Goal: Task Accomplishment & Management: Complete application form

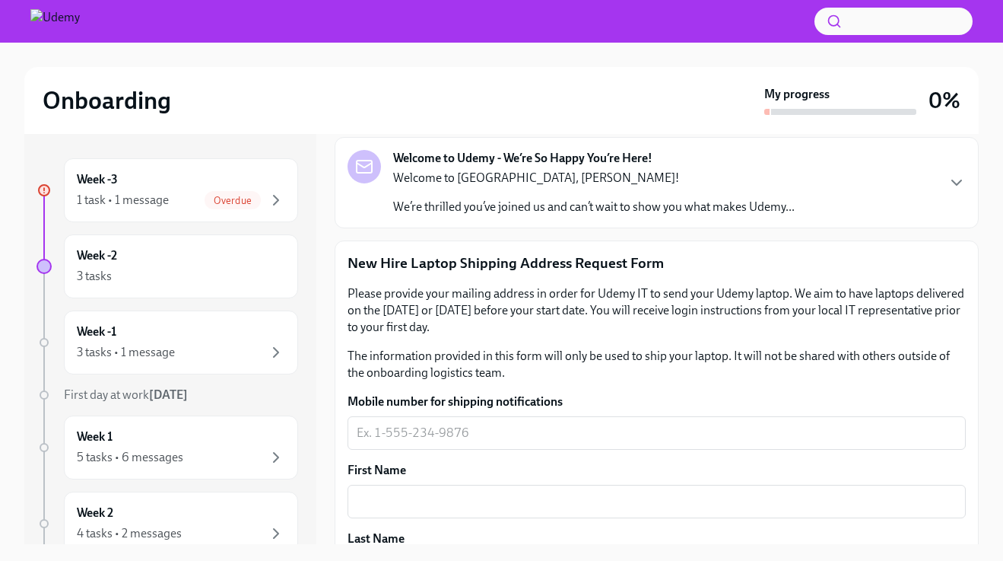
scroll to position [123, 0]
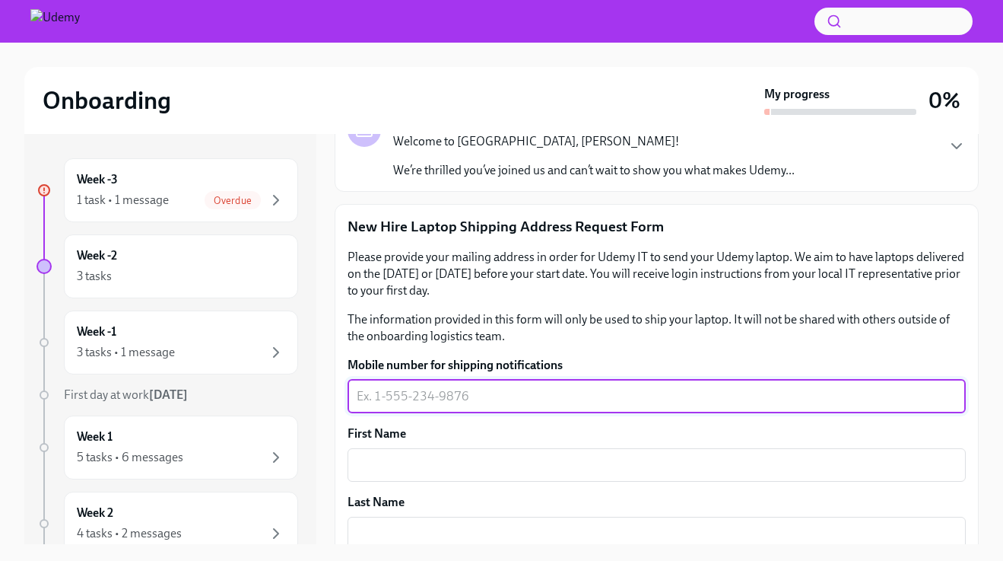
click at [424, 402] on textarea "Mobile number for shipping notifications" at bounding box center [657, 396] width 600 height 18
type textarea "310"
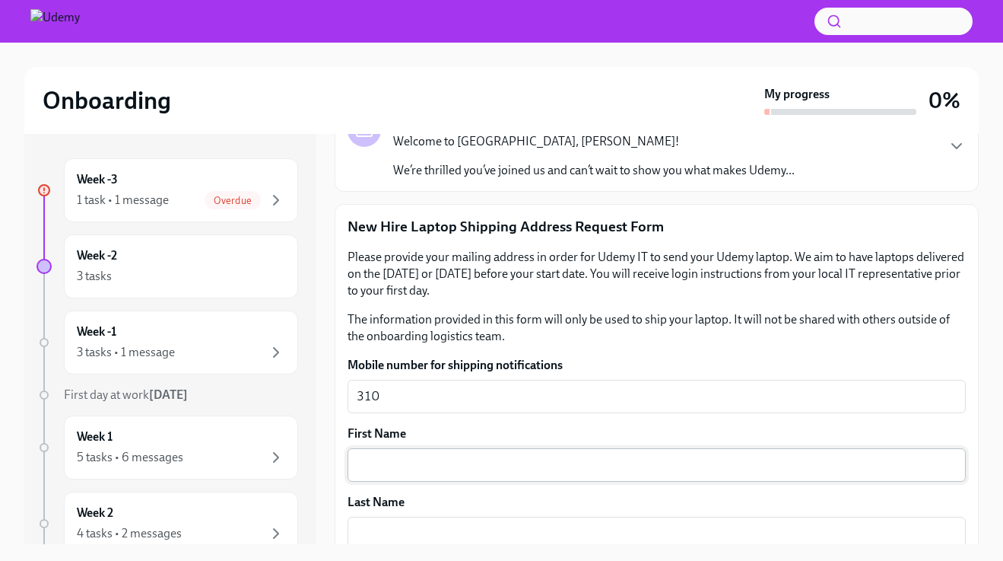
click at [459, 479] on div "x ​" at bounding box center [657, 464] width 618 height 33
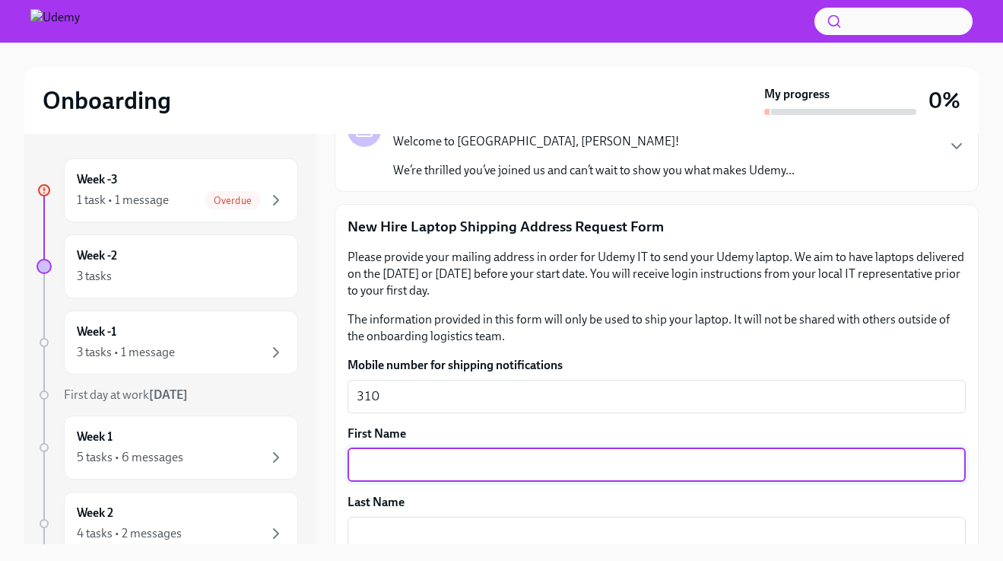
drag, startPoint x: 411, startPoint y: 404, endPoint x: 345, endPoint y: 397, distance: 66.5
click at [348, 398] on div "310 x ​" at bounding box center [657, 395] width 618 height 33
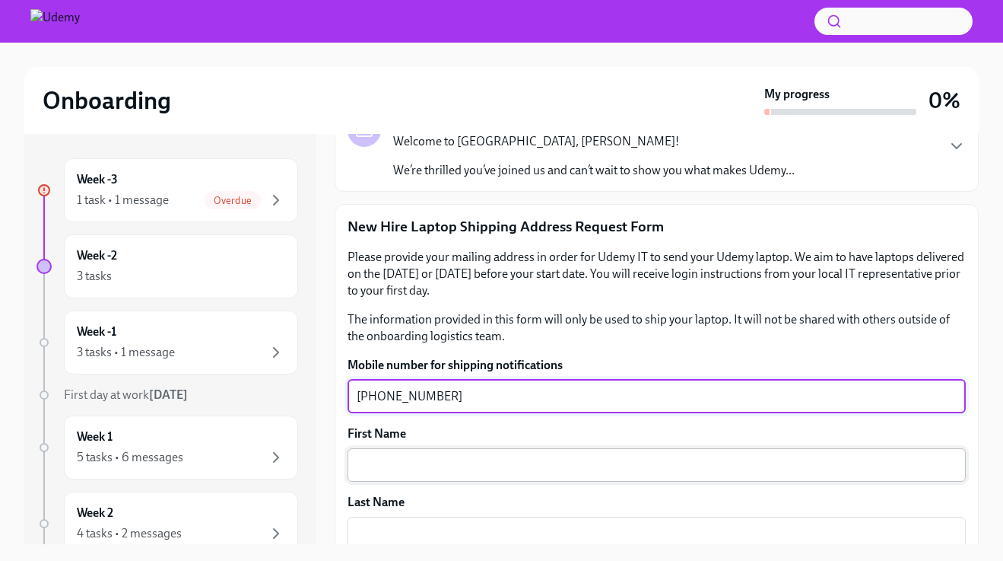
type textarea "[PHONE_NUMBER]"
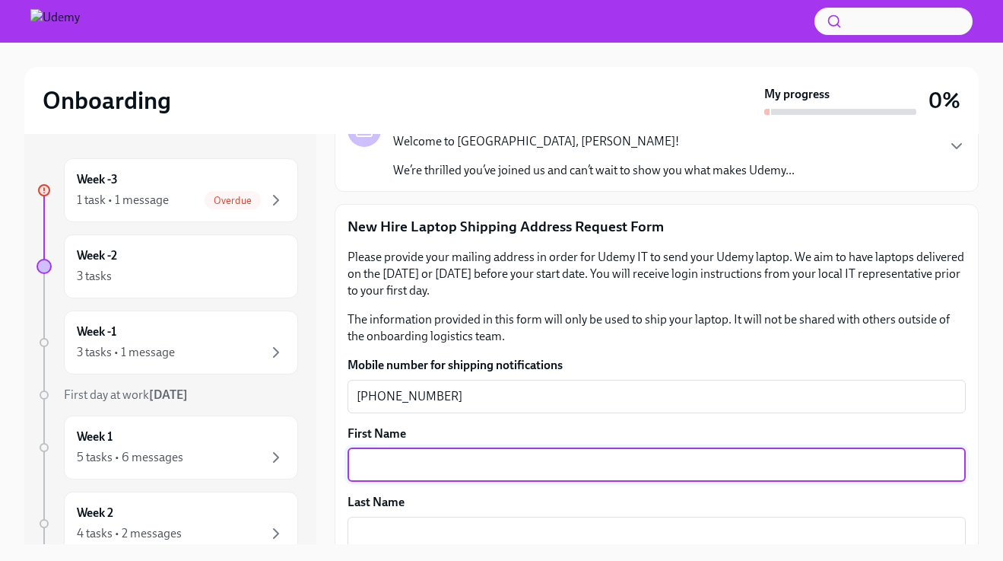
click at [381, 466] on textarea "First Name" at bounding box center [657, 465] width 600 height 18
type textarea "[PERSON_NAME]"
click at [392, 525] on textarea "Last Name" at bounding box center [657, 533] width 600 height 18
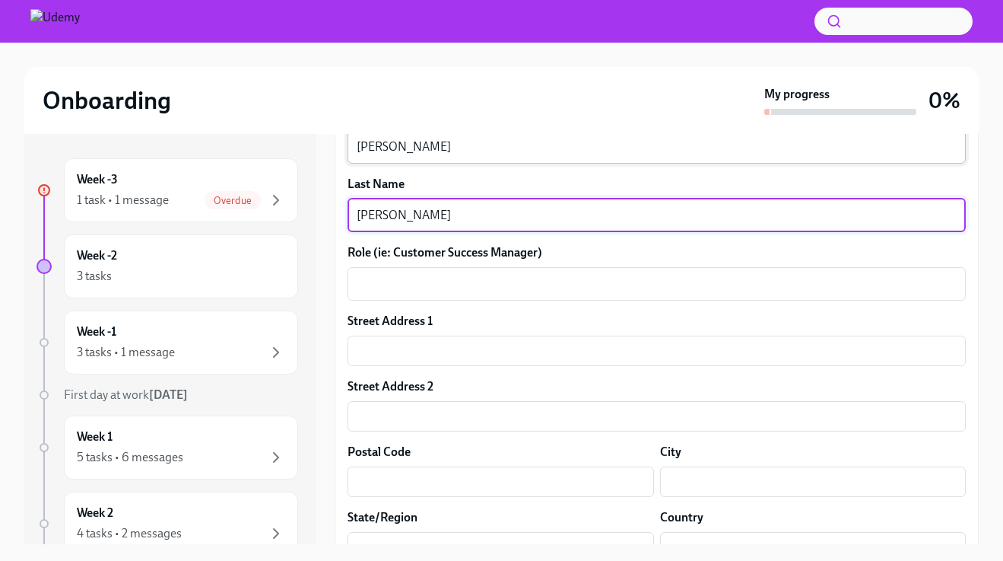
scroll to position [471, 0]
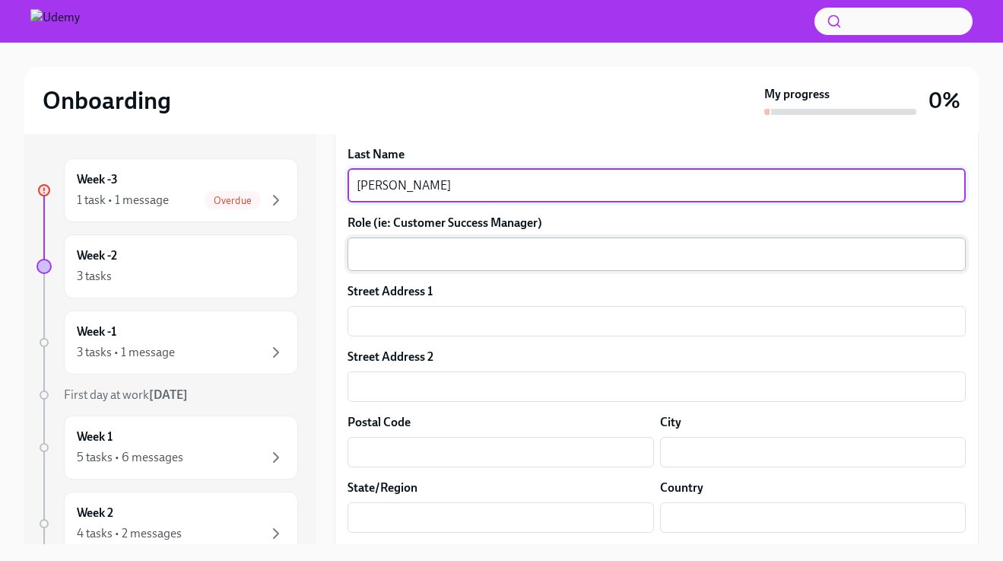
type textarea "[PERSON_NAME]"
click at [462, 255] on textarea "Role (ie: Customer Success Manager)" at bounding box center [657, 254] width 600 height 18
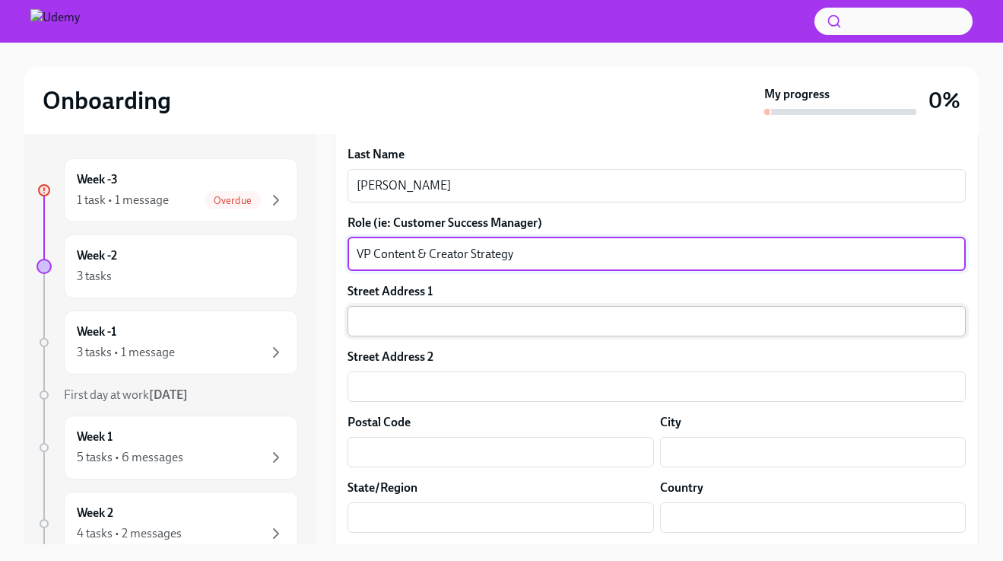
type textarea "VP Content & Creator Strategy"
click at [412, 319] on input "text" at bounding box center [657, 321] width 618 height 30
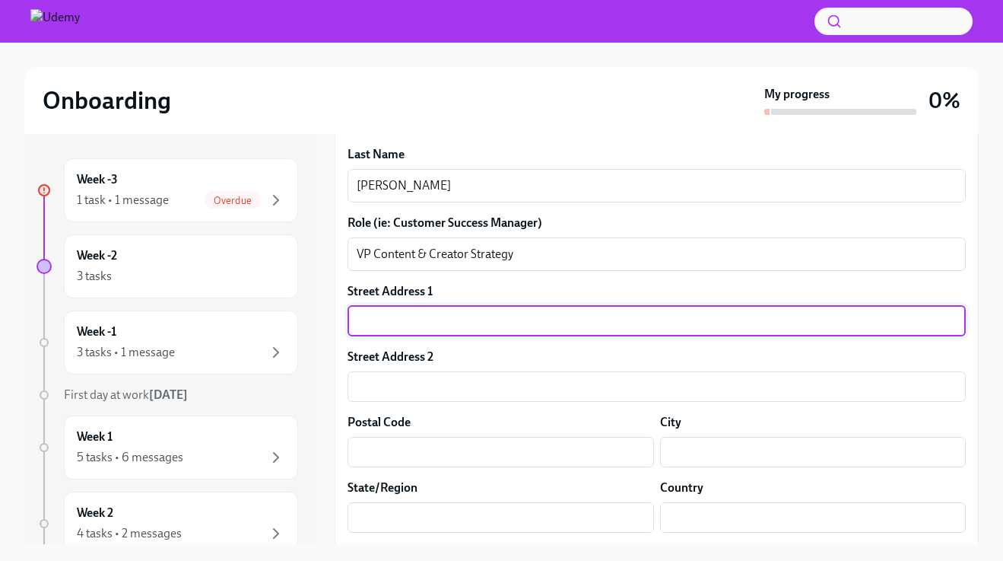
type input "[STREET_ADDRESS]"
type input "19118"
type input "[GEOGRAPHIC_DATA]"
type input "[US_STATE]"
type input "US"
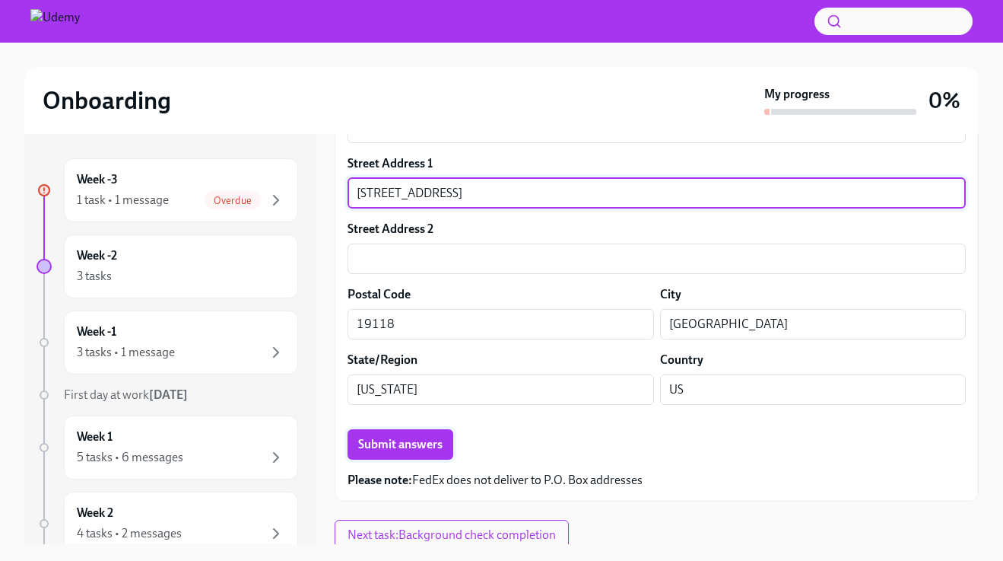
scroll to position [605, 0]
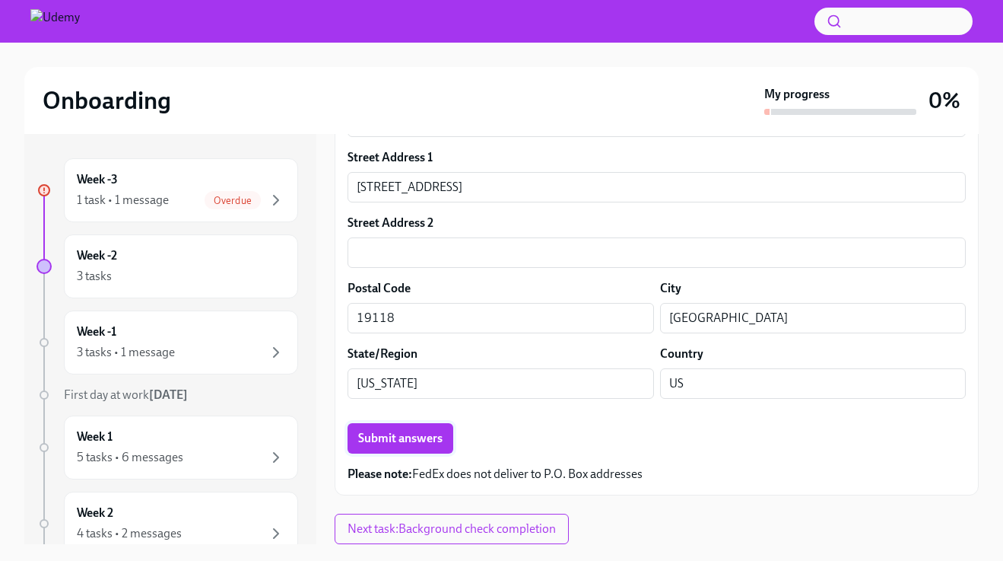
click at [405, 446] on button "Submit answers" at bounding box center [401, 438] width 106 height 30
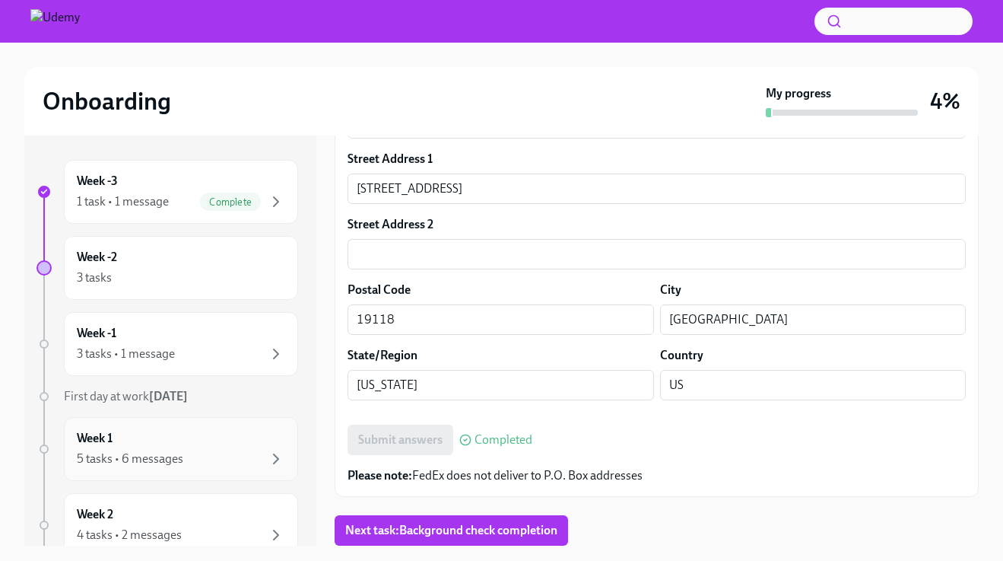
scroll to position [22, 0]
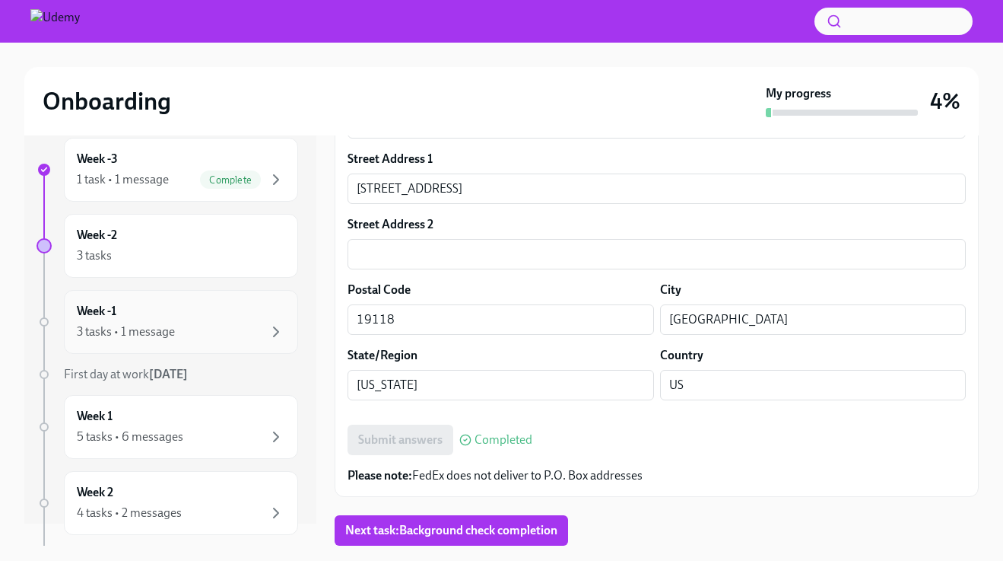
click at [192, 333] on div "3 tasks • 1 message" at bounding box center [181, 331] width 208 height 18
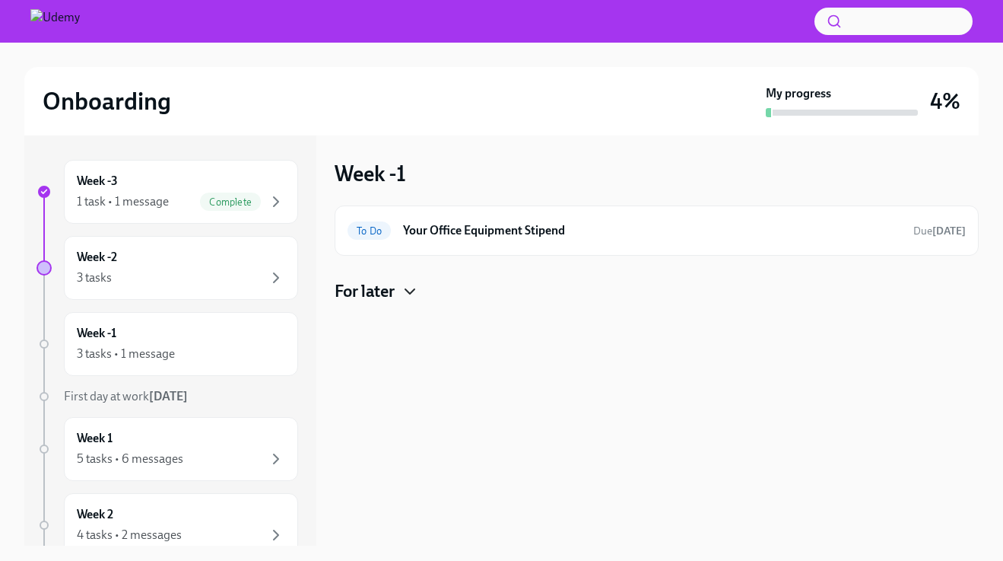
click at [415, 291] on icon "button" at bounding box center [410, 291] width 18 height 18
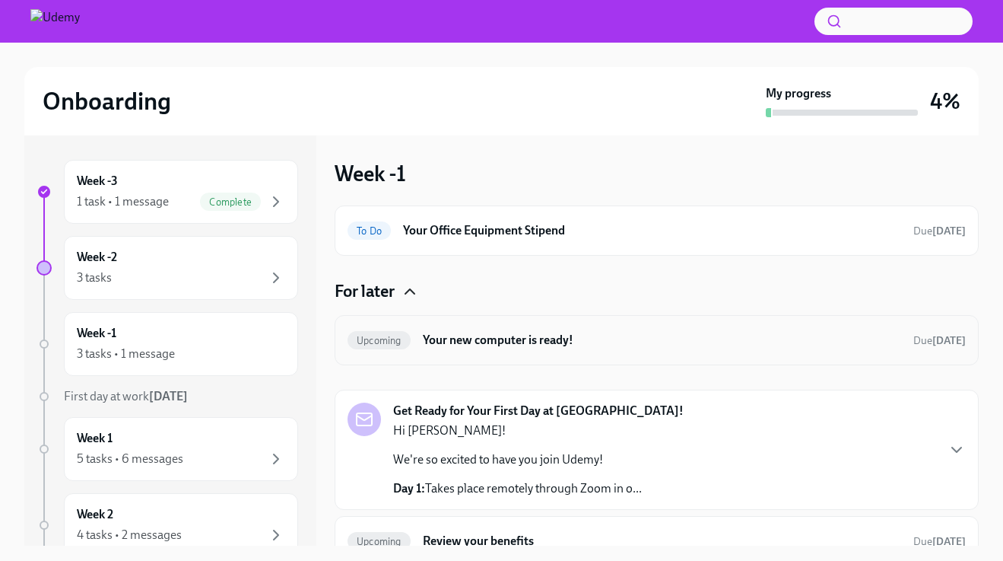
scroll to position [21, 0]
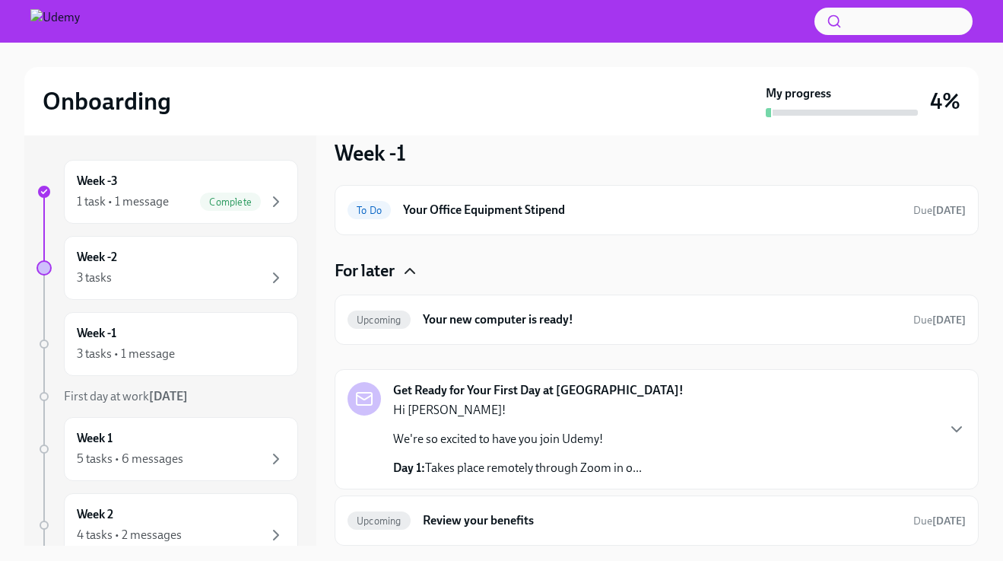
click at [405, 272] on icon "button" at bounding box center [410, 271] width 18 height 18
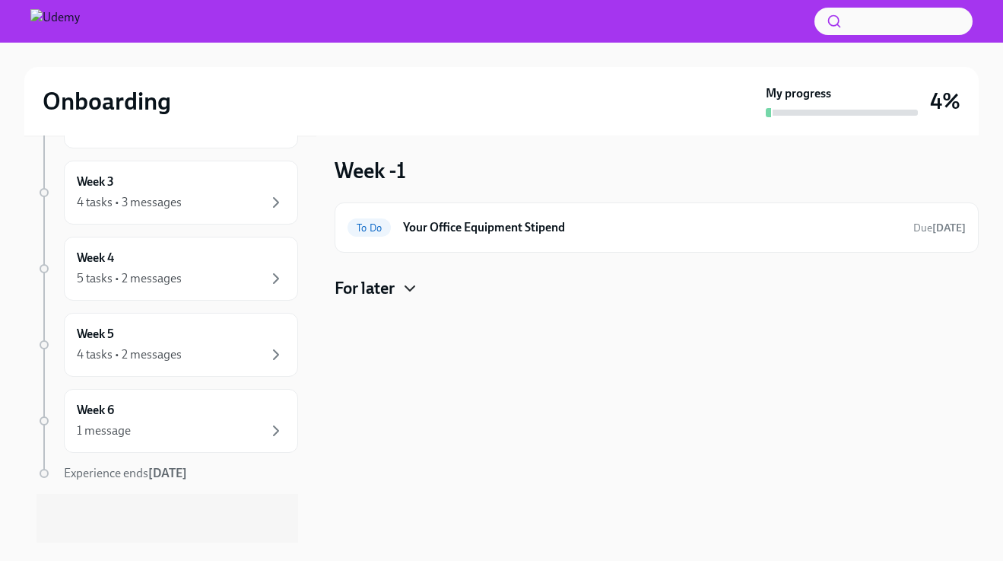
scroll to position [0, 0]
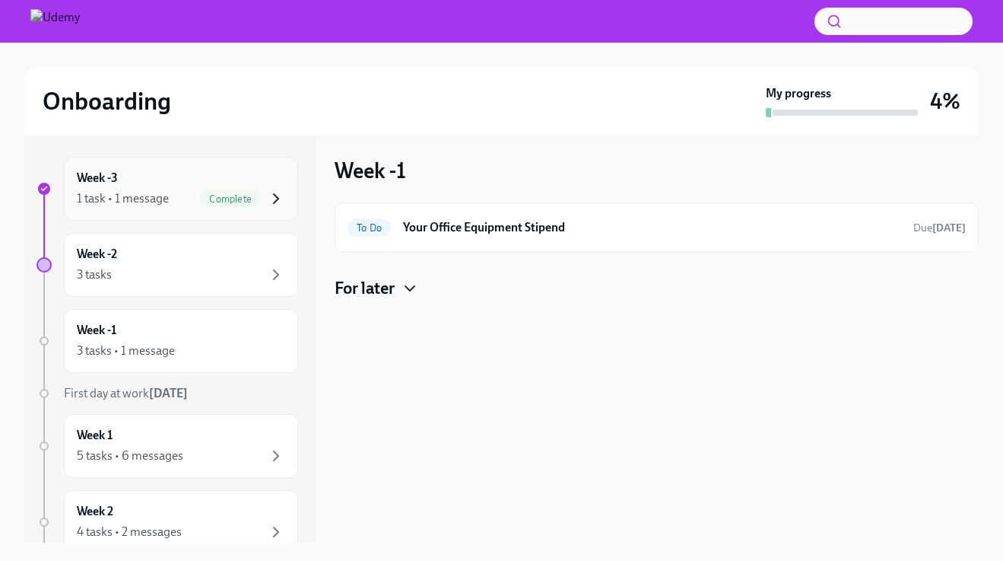
click at [274, 196] on icon "button" at bounding box center [276, 198] width 18 height 18
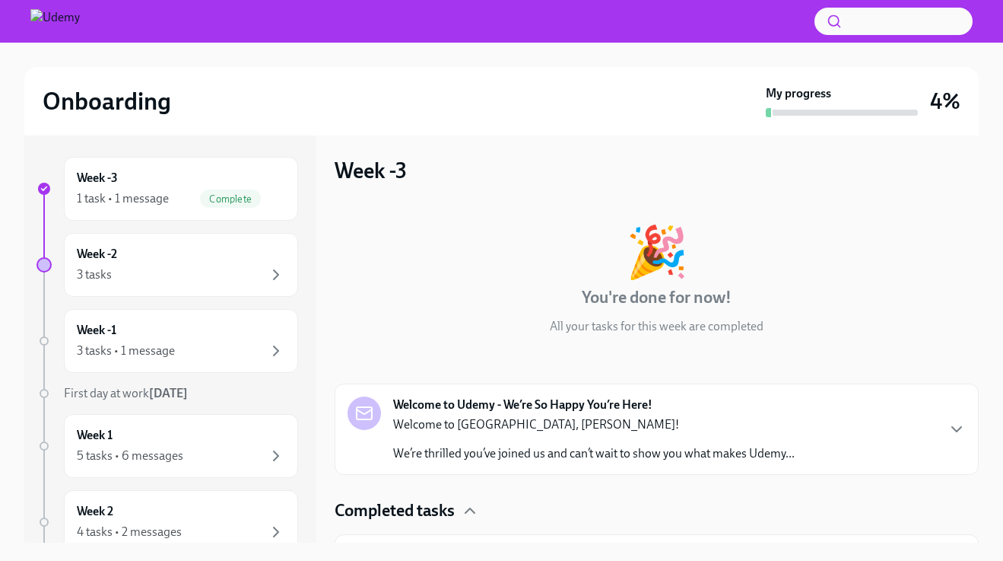
scroll to position [42, 0]
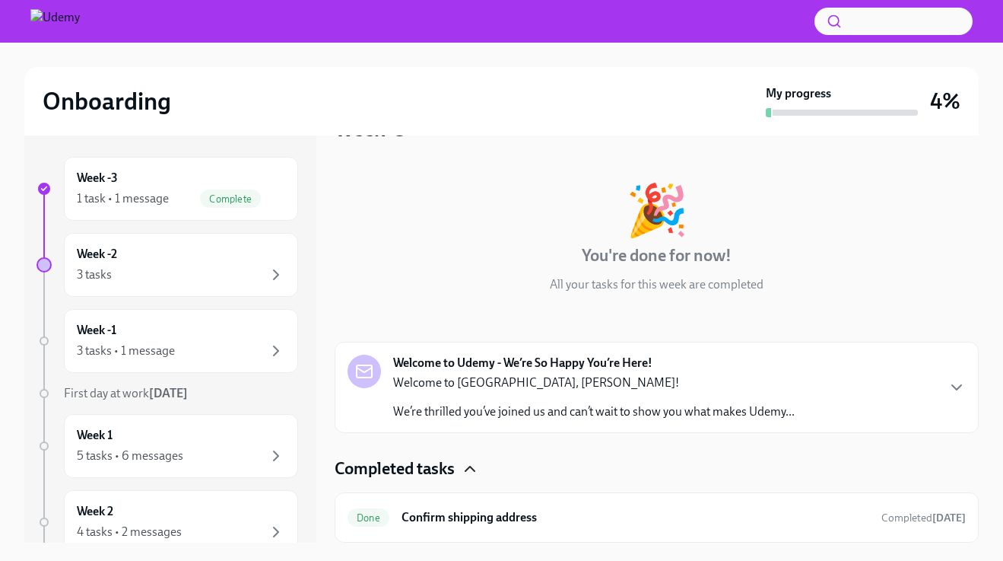
click at [472, 468] on icon "button" at bounding box center [470, 468] width 18 height 18
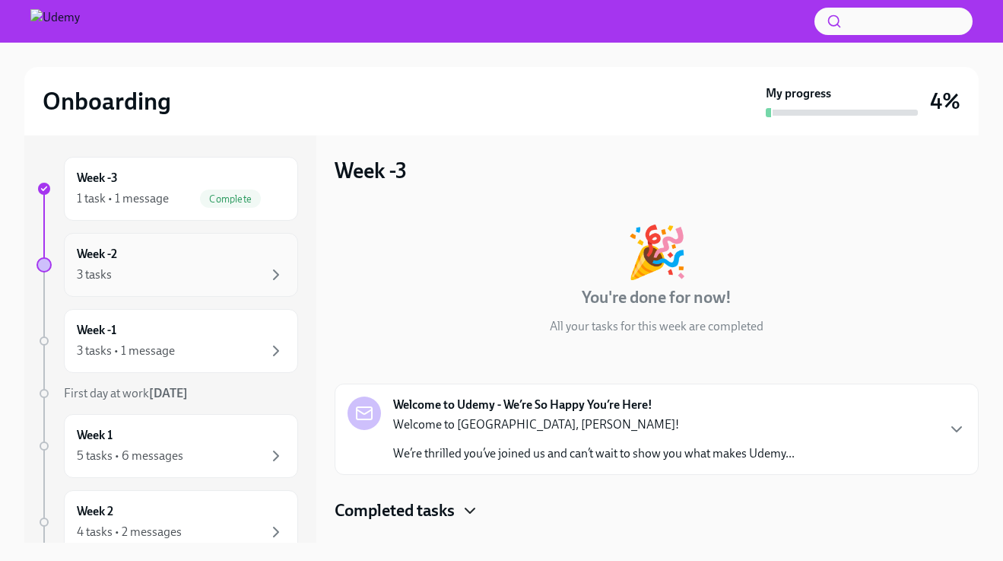
click at [266, 264] on div "Week -2 3 tasks" at bounding box center [181, 265] width 208 height 38
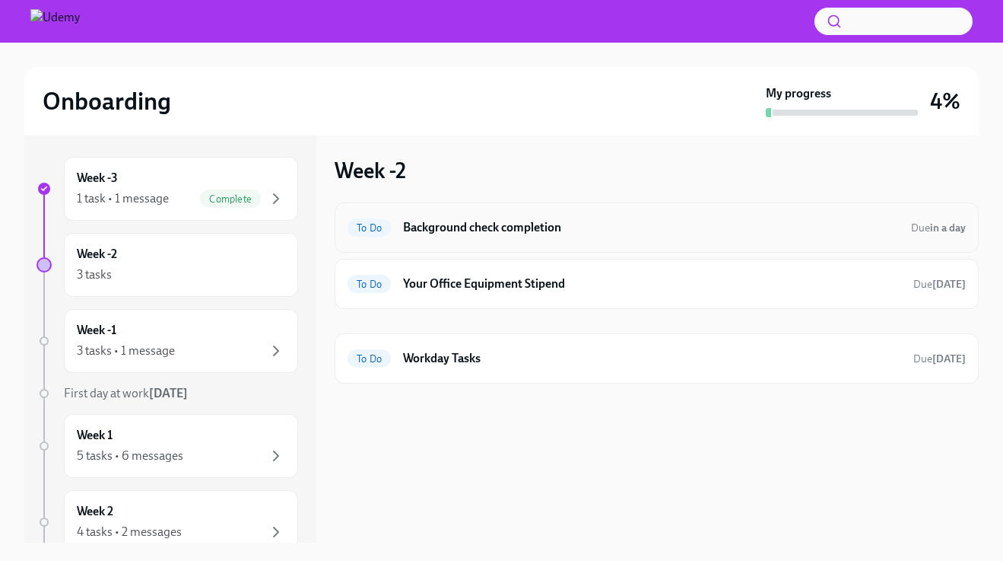
click at [637, 233] on h6 "Background check completion" at bounding box center [651, 227] width 496 height 17
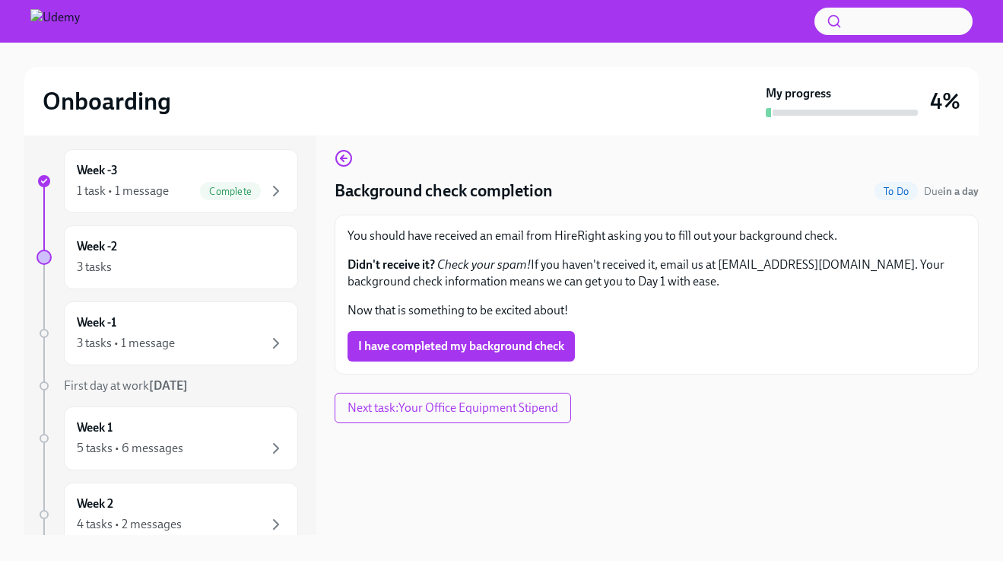
scroll to position [11, 0]
click at [500, 350] on span "I have completed my background check" at bounding box center [461, 345] width 206 height 15
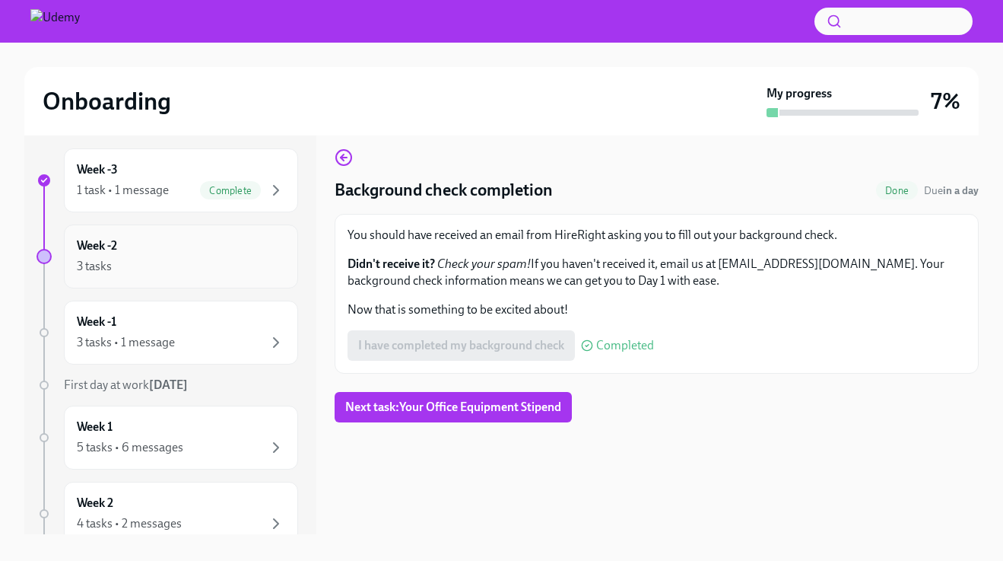
click at [228, 252] on div "Week -2 3 tasks" at bounding box center [181, 256] width 208 height 38
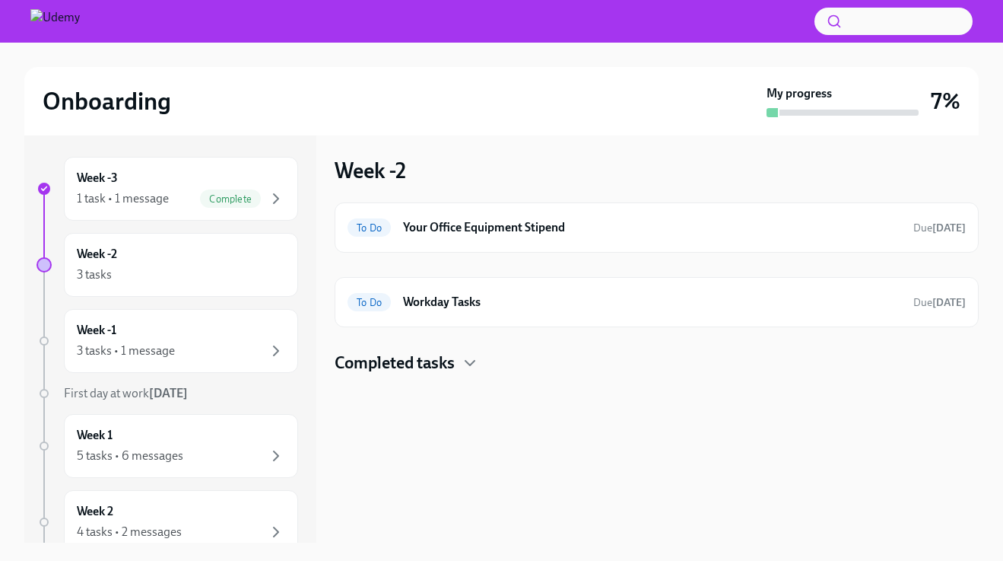
scroll to position [3, 0]
click at [265, 197] on div "Complete" at bounding box center [242, 198] width 85 height 18
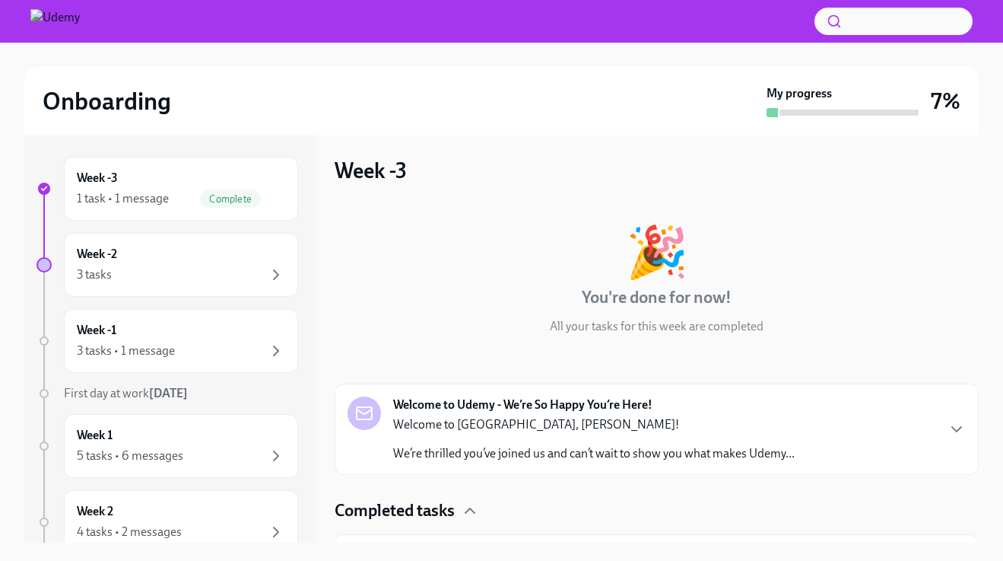
scroll to position [42, 0]
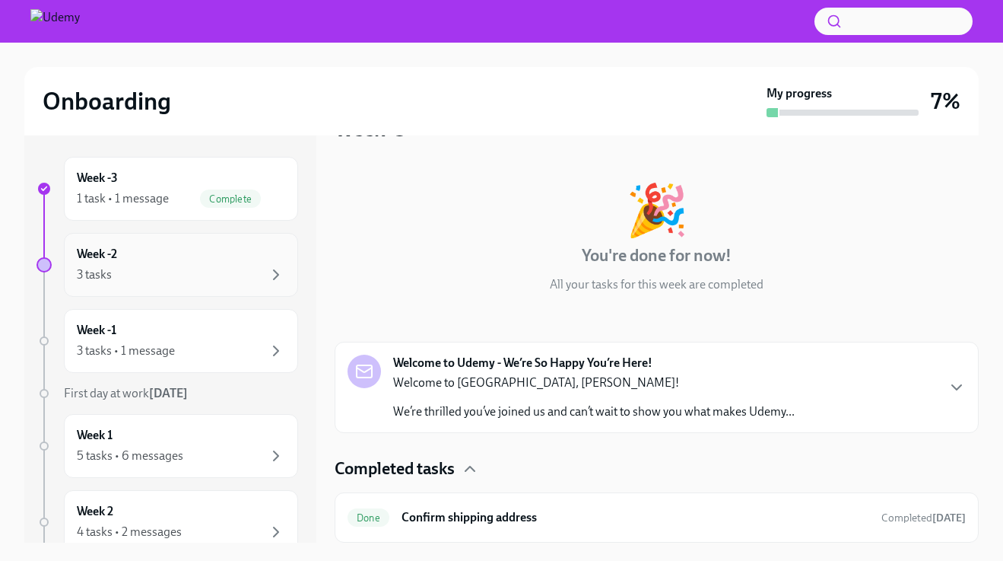
click at [252, 269] on div "3 tasks" at bounding box center [181, 274] width 208 height 18
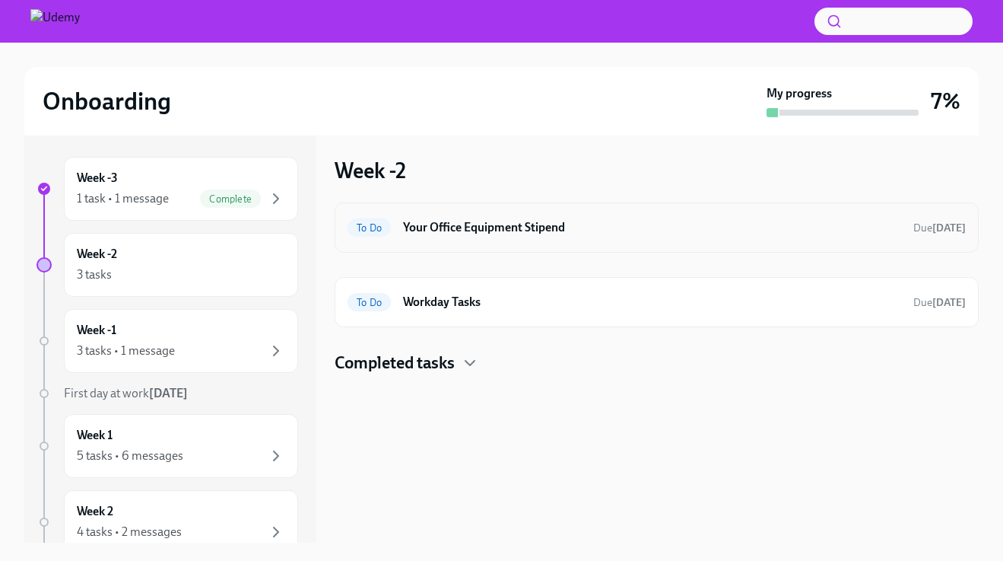
click at [700, 237] on div "To Do Your Office Equipment Stipend Due [DATE]" at bounding box center [657, 227] width 618 height 24
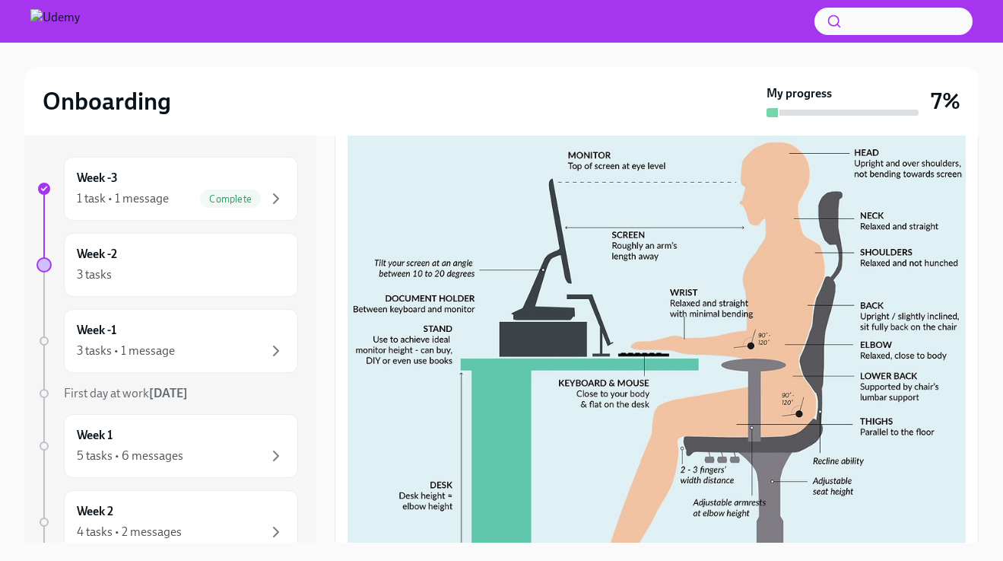
scroll to position [605, 0]
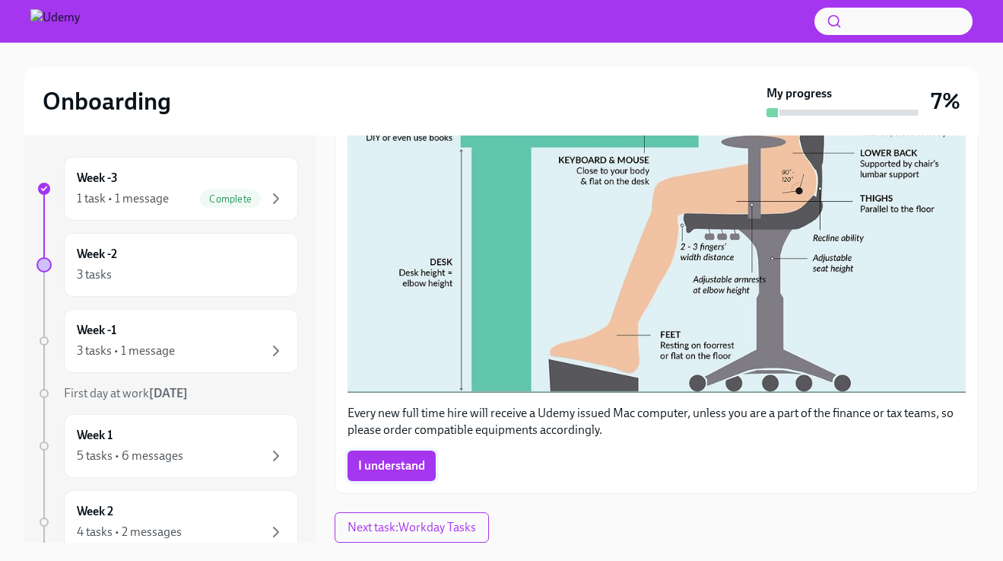
click at [395, 466] on span "I understand" at bounding box center [391, 465] width 67 height 15
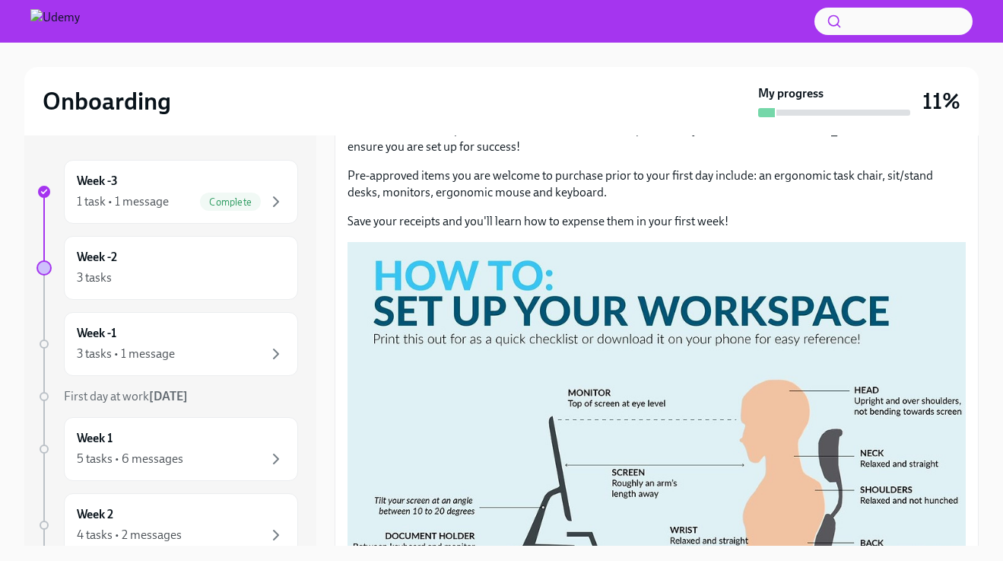
scroll to position [0, 0]
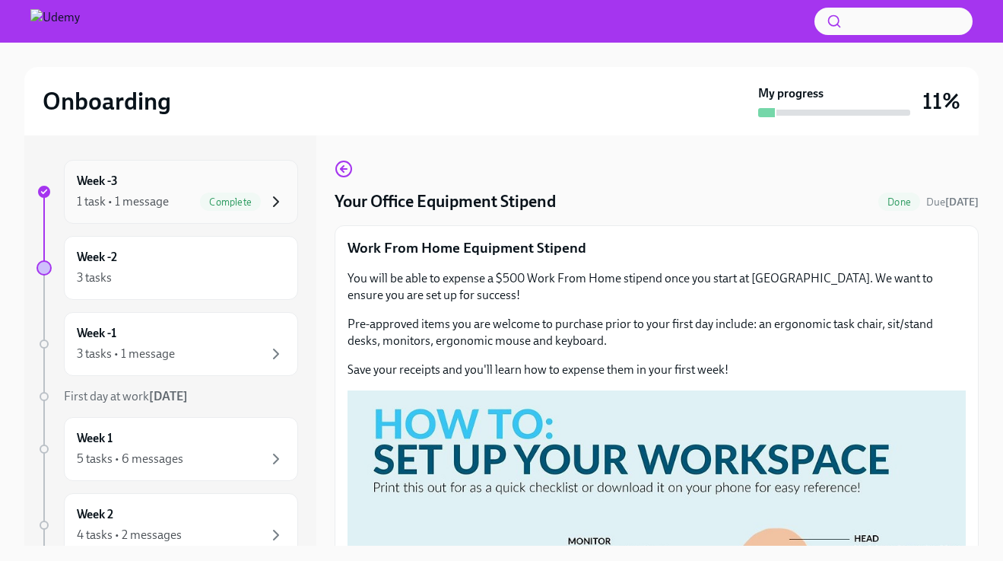
click at [273, 203] on icon "button" at bounding box center [276, 201] width 18 height 18
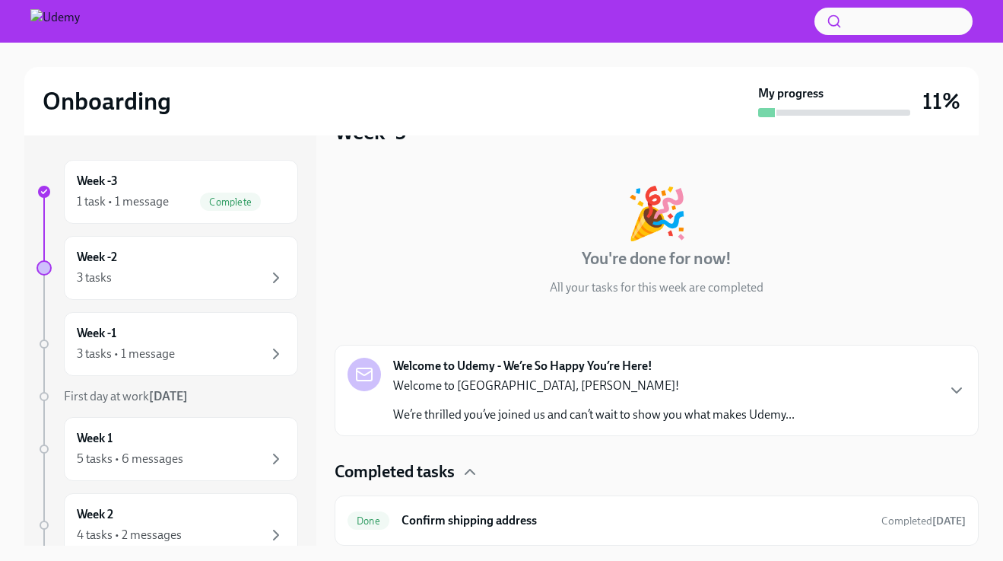
scroll to position [3, 0]
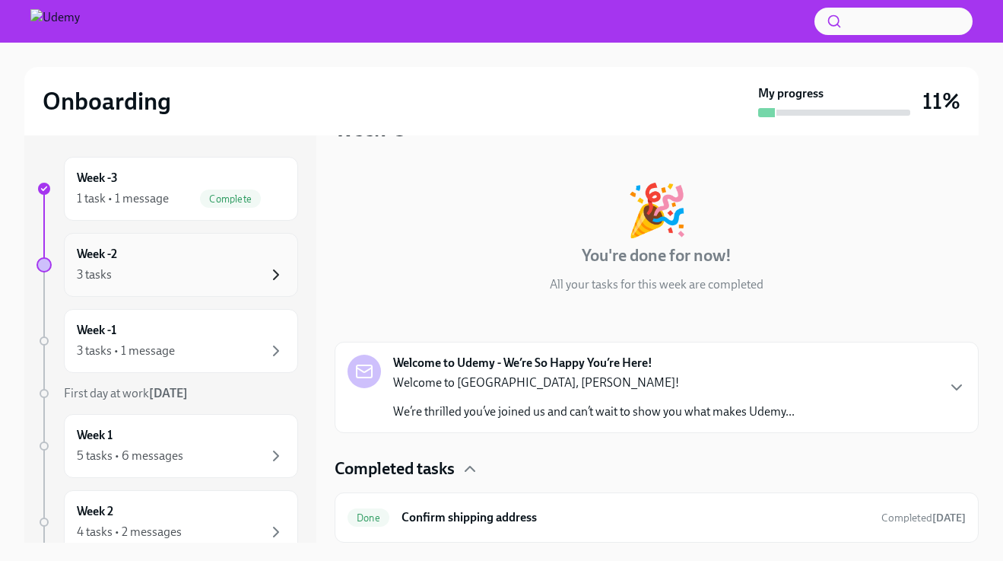
click at [272, 269] on icon "button" at bounding box center [276, 274] width 18 height 18
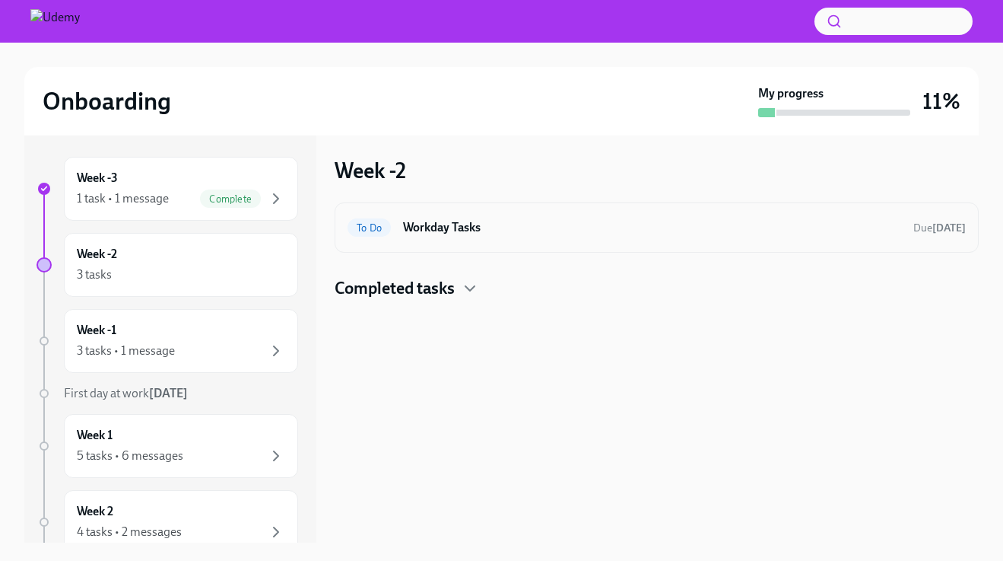
click at [585, 233] on h6 "Workday Tasks" at bounding box center [652, 227] width 498 height 17
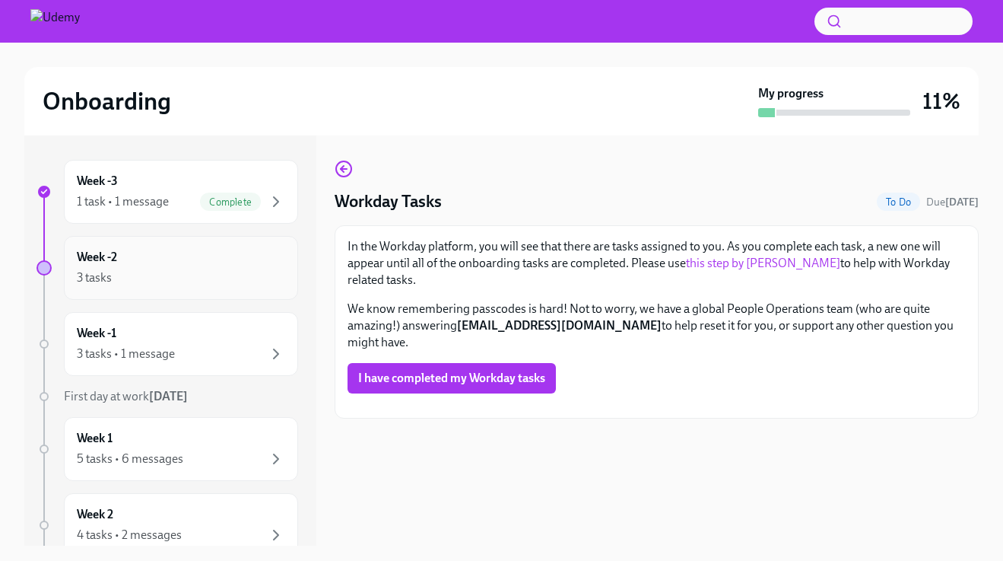
click at [216, 266] on div "Week -2 3 tasks" at bounding box center [181, 268] width 208 height 38
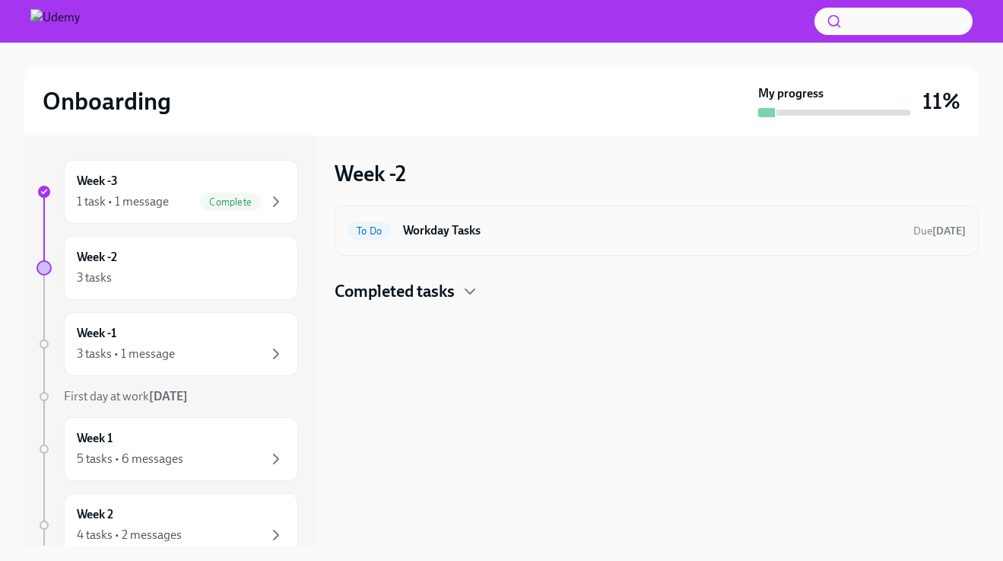
click at [553, 236] on h6 "Workday Tasks" at bounding box center [652, 230] width 498 height 17
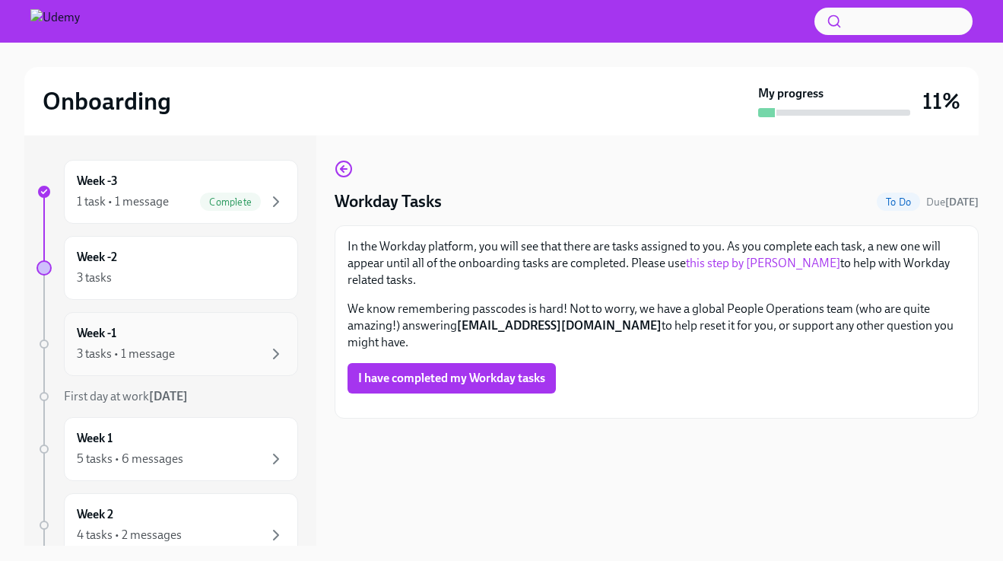
click at [262, 367] on div "Week -1 3 tasks • 1 message" at bounding box center [181, 344] width 234 height 64
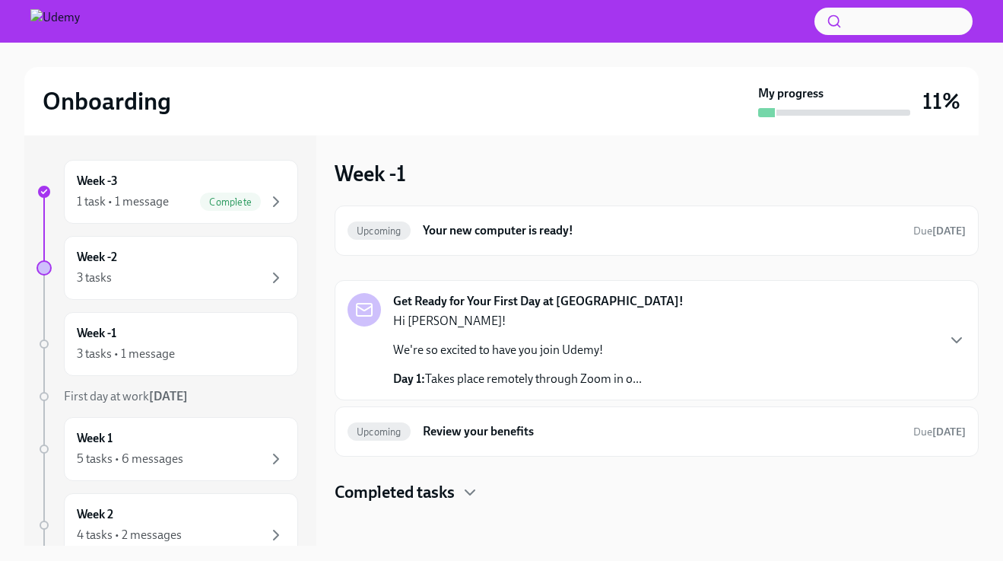
scroll to position [3, 0]
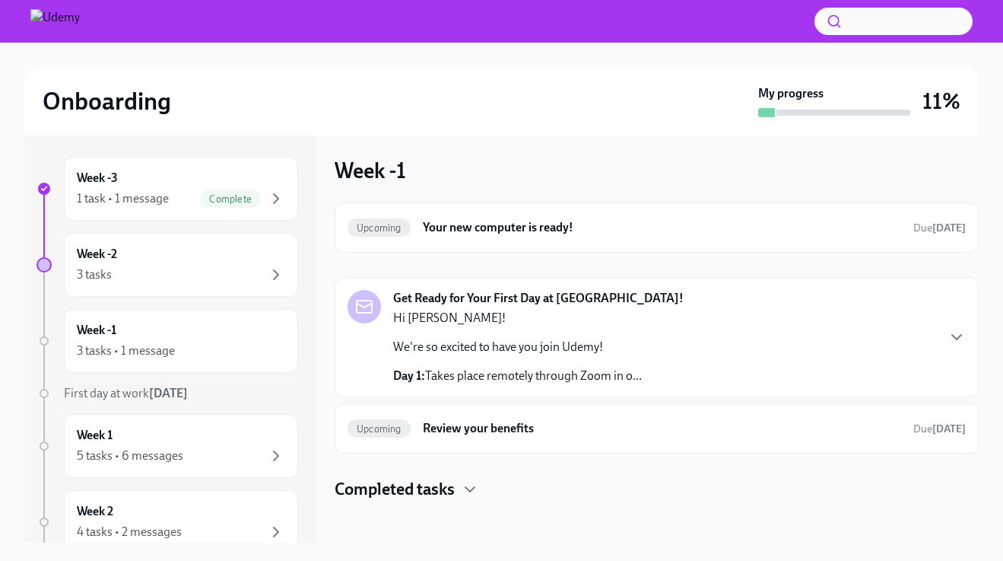
click at [668, 368] on div "Get Ready for Your First Day at [GEOGRAPHIC_DATA]! Hi [PERSON_NAME]! We're so e…" at bounding box center [657, 337] width 618 height 94
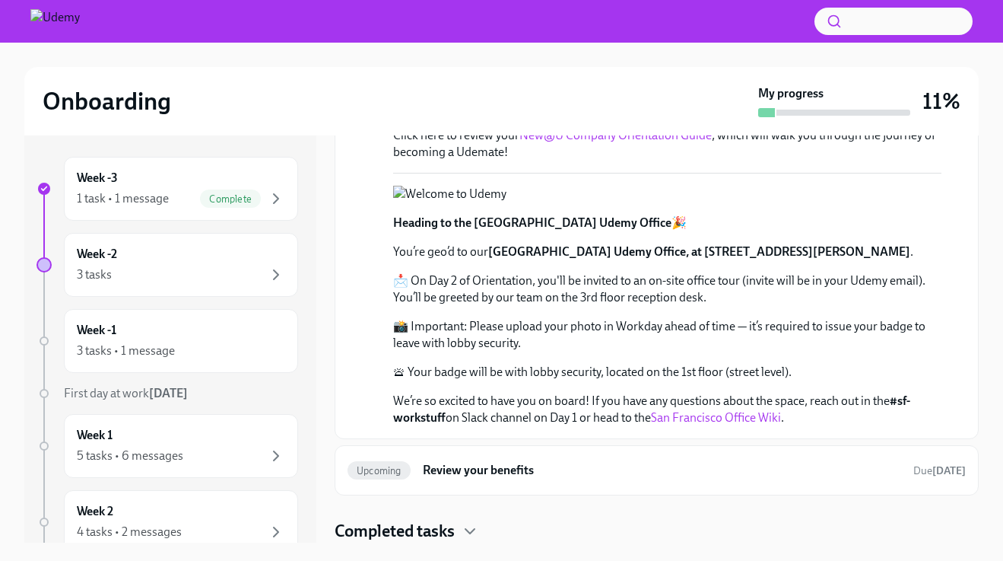
scroll to position [609, 0]
click at [598, 463] on h6 "Review your benefits" at bounding box center [662, 470] width 478 height 17
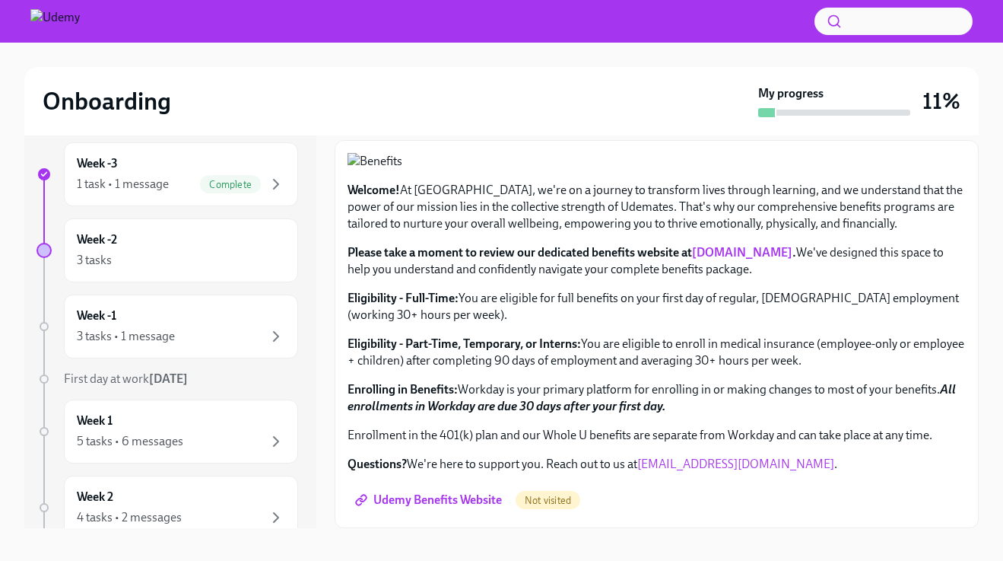
scroll to position [27, 0]
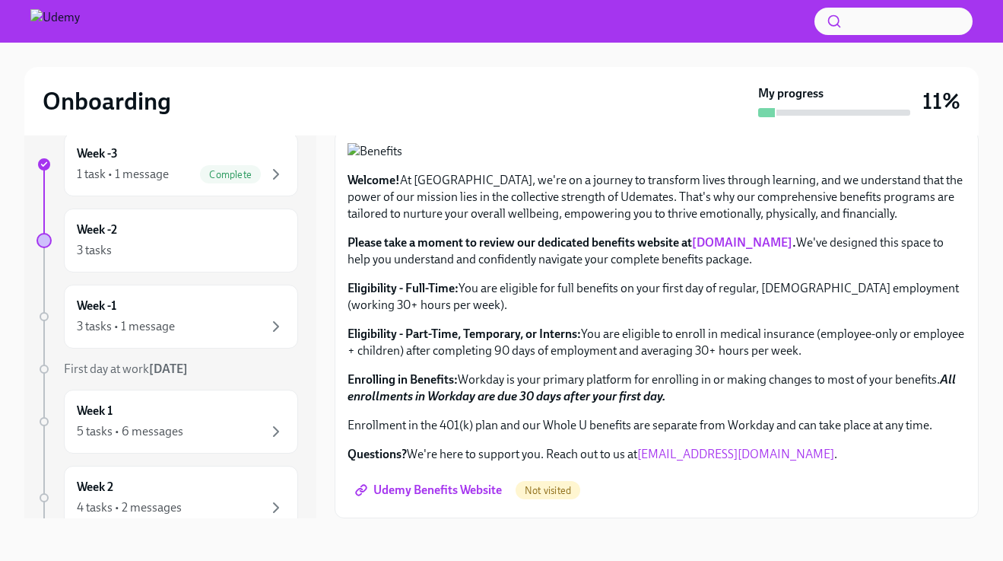
click at [465, 490] on span "Udemy Benefits Website" at bounding box center [430, 489] width 144 height 15
